Goal: Connect with others: Connect with others

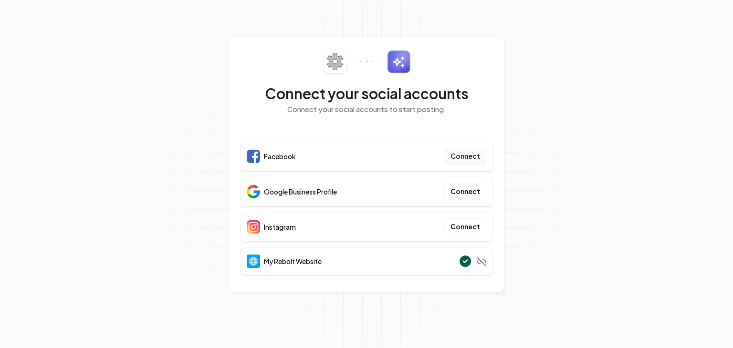
click at [466, 155] on button "Connect" at bounding box center [465, 156] width 42 height 17
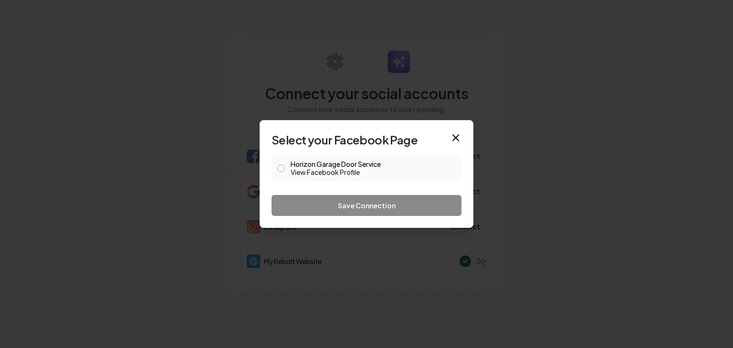
click at [279, 169] on button "Horizon Garage Door Service View Facebook Profile" at bounding box center [281, 169] width 8 height 8
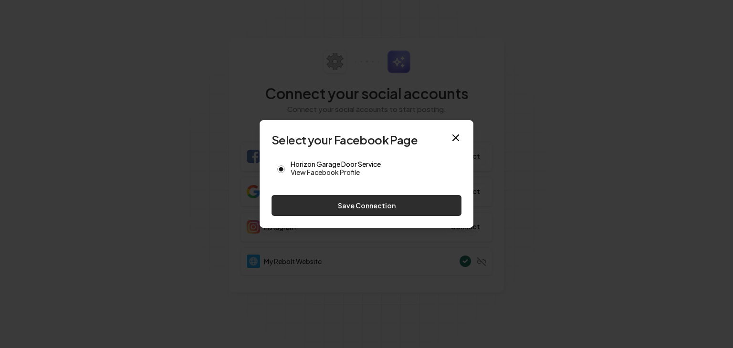
click at [366, 207] on button "Save Connection" at bounding box center [366, 205] width 190 height 21
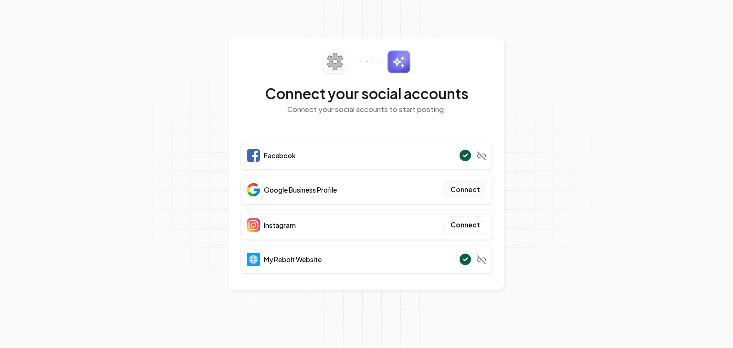
click at [460, 188] on button "Connect" at bounding box center [465, 189] width 42 height 17
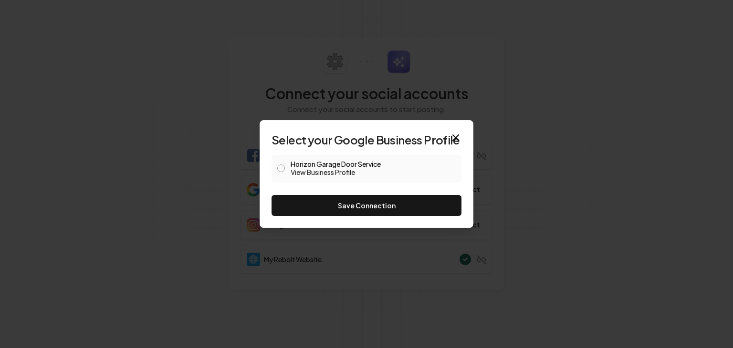
click at [281, 168] on button "Horizon Garage Door Service View Business Profile" at bounding box center [281, 169] width 8 height 8
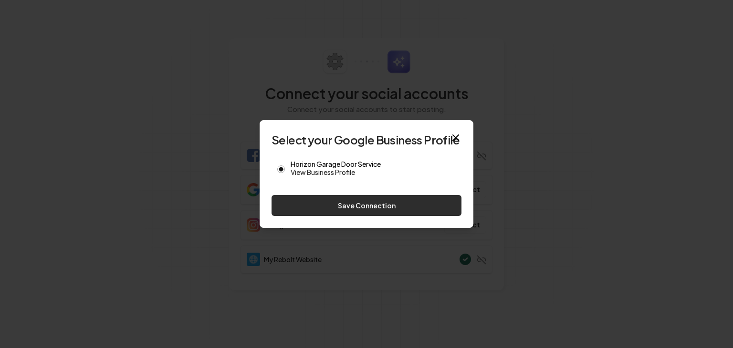
click at [367, 207] on button "Save Connection" at bounding box center [366, 205] width 190 height 21
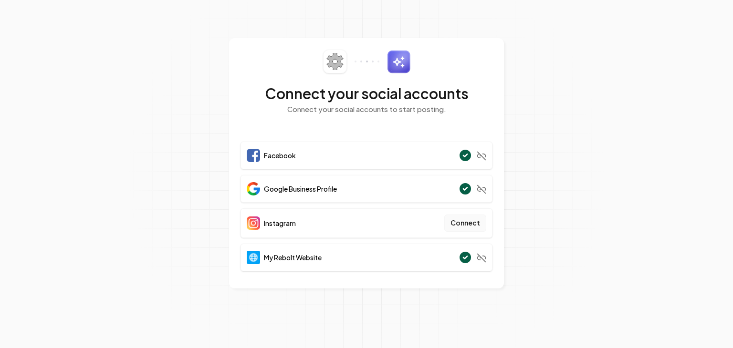
click at [459, 222] on button "Connect" at bounding box center [465, 223] width 42 height 17
click at [468, 220] on button "Connect" at bounding box center [465, 223] width 42 height 17
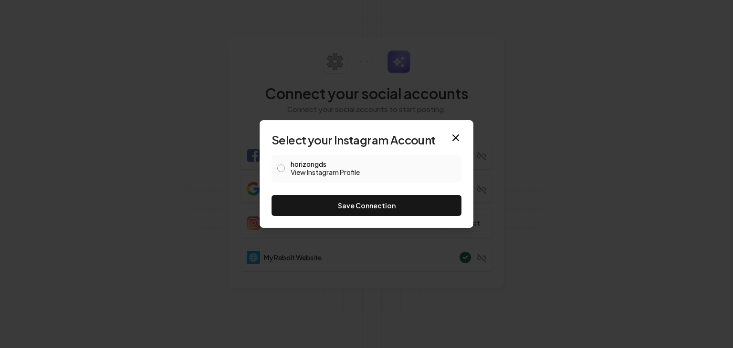
click at [280, 168] on button "horizongds View Instagram Profile" at bounding box center [281, 169] width 8 height 8
drag, startPoint x: 360, startPoint y: 203, endPoint x: 365, endPoint y: 200, distance: 5.8
click at [362, 202] on button "Save Connection" at bounding box center [366, 205] width 190 height 21
